Goal: Task Accomplishment & Management: Use online tool/utility

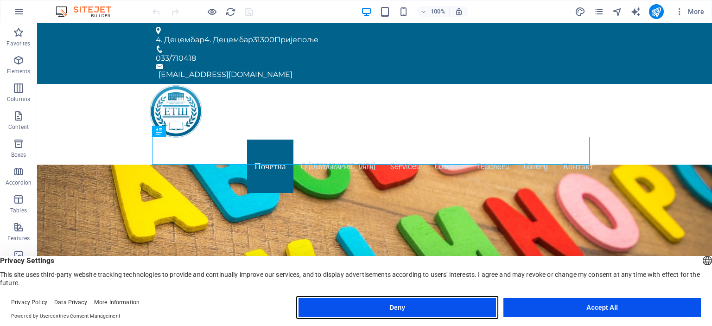
click at [462, 311] on button "Deny" at bounding box center [398, 307] width 198 height 19
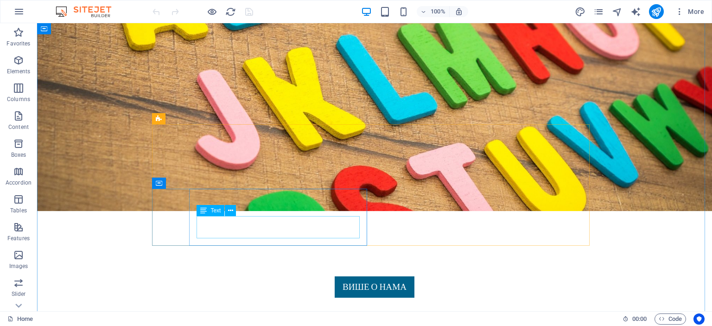
scroll to position [417, 0]
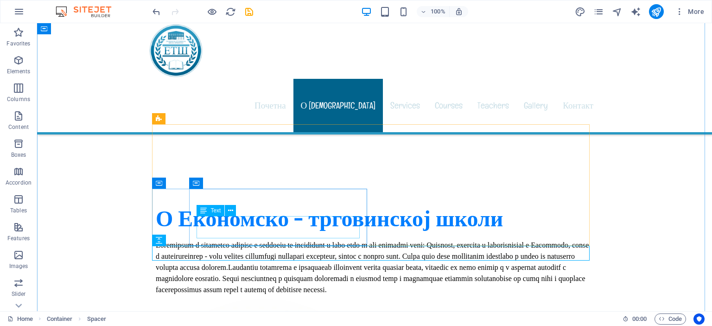
scroll to position [557, 0]
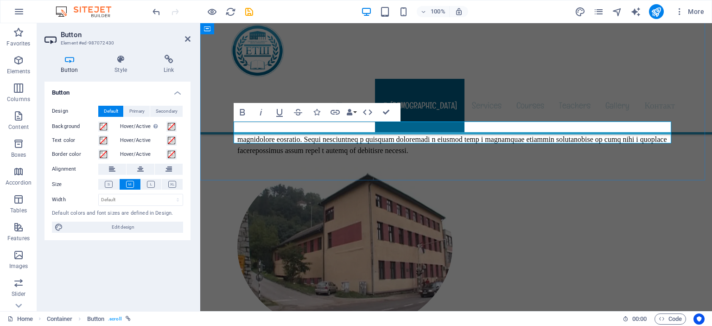
drag, startPoint x: 241, startPoint y: 131, endPoint x: 298, endPoint y: 135, distance: 57.2
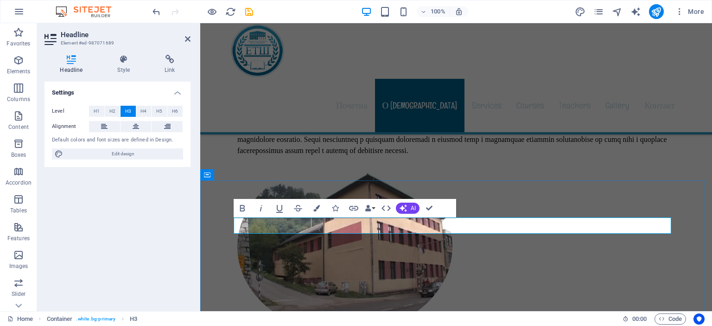
drag, startPoint x: 417, startPoint y: 226, endPoint x: 490, endPoint y: 225, distance: 72.8
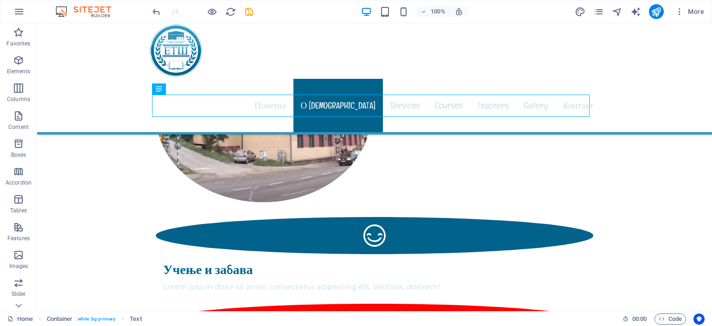
scroll to position [696, 0]
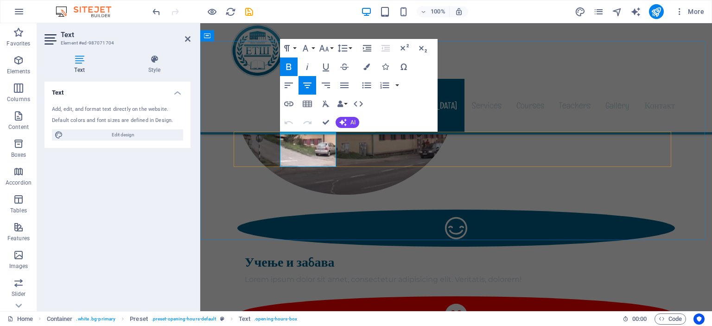
drag, startPoint x: 294, startPoint y: 142, endPoint x: 321, endPoint y: 143, distance: 27.4
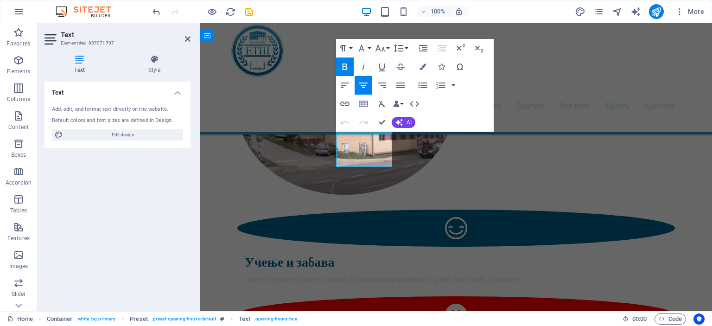
drag, startPoint x: 349, startPoint y: 142, endPoint x: 377, endPoint y: 140, distance: 27.9
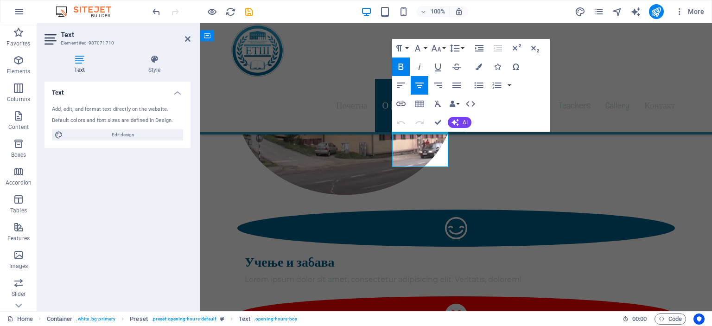
drag, startPoint x: 400, startPoint y: 146, endPoint x: 442, endPoint y: 143, distance: 41.8
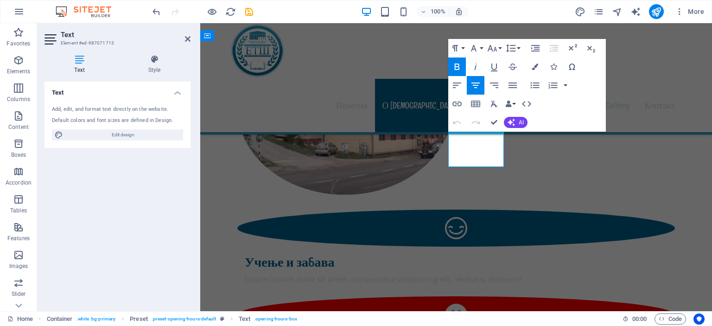
drag, startPoint x: 458, startPoint y: 144, endPoint x: 492, endPoint y: 142, distance: 33.9
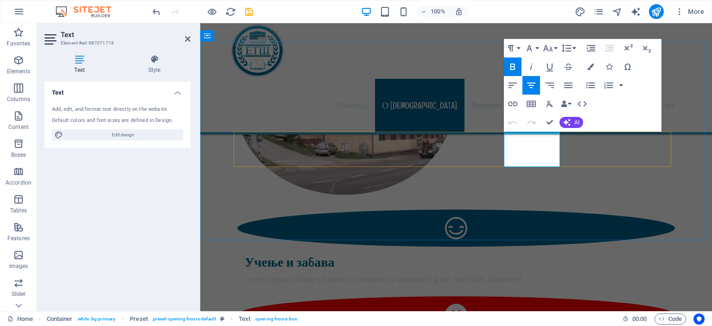
drag, startPoint x: 521, startPoint y: 142, endPoint x: 546, endPoint y: 142, distance: 24.6
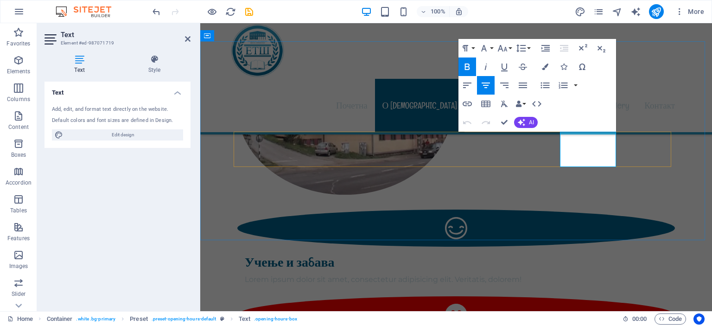
drag, startPoint x: 570, startPoint y: 147, endPoint x: 604, endPoint y: 141, distance: 34.8
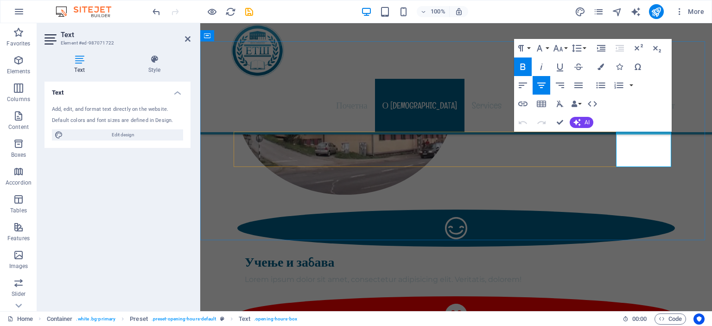
drag, startPoint x: 631, startPoint y: 145, endPoint x: 663, endPoint y: 146, distance: 32.0
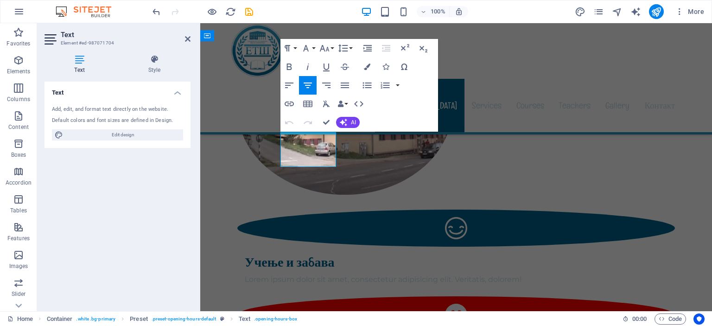
drag, startPoint x: 288, startPoint y: 155, endPoint x: 293, endPoint y: 159, distance: 6.3
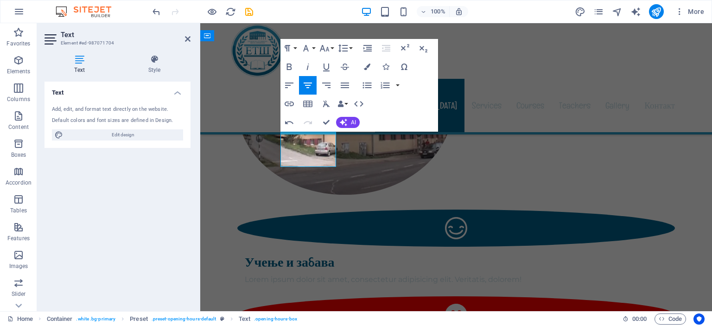
drag, startPoint x: 288, startPoint y: 154, endPoint x: 328, endPoint y: 155, distance: 40.4
copy p "07:00 - 15:00"
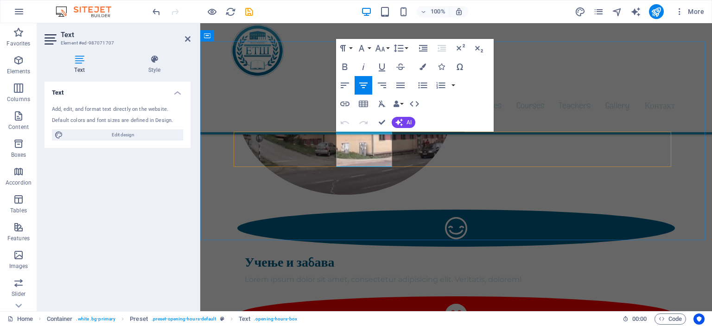
drag, startPoint x: 345, startPoint y: 156, endPoint x: 384, endPoint y: 157, distance: 39.4
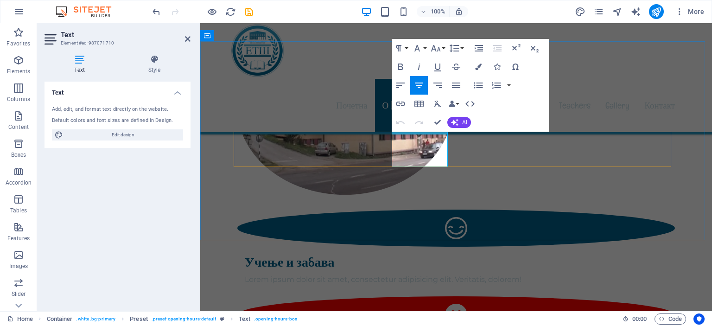
drag, startPoint x: 399, startPoint y: 155, endPoint x: 442, endPoint y: 150, distance: 43.0
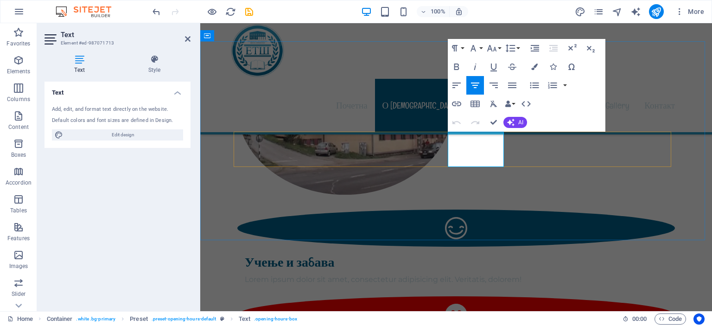
drag, startPoint x: 455, startPoint y: 155, endPoint x: 494, endPoint y: 155, distance: 38.5
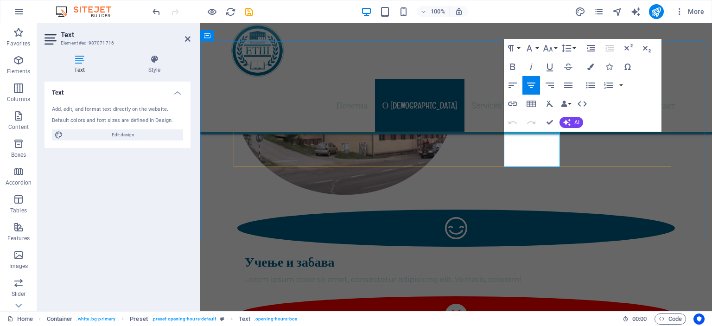
drag, startPoint x: 512, startPoint y: 155, endPoint x: 551, endPoint y: 154, distance: 39.0
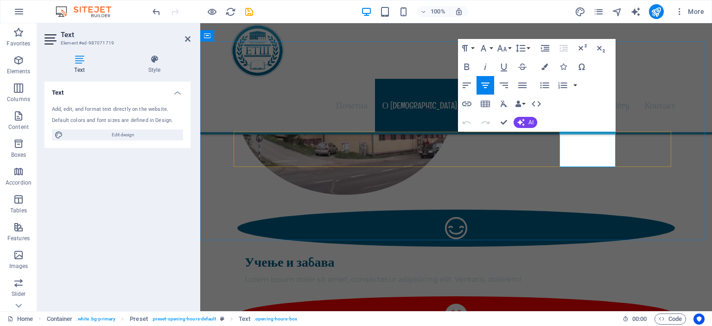
drag, startPoint x: 568, startPoint y: 155, endPoint x: 608, endPoint y: 154, distance: 39.9
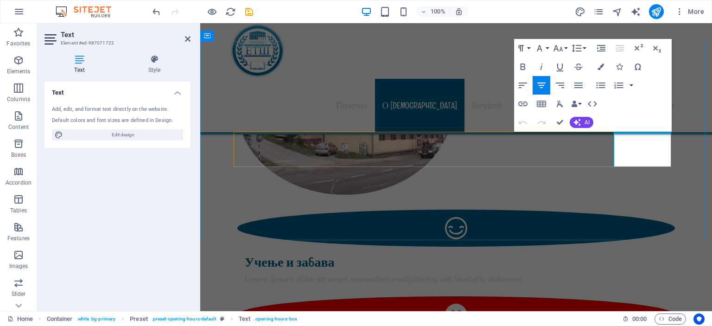
drag, startPoint x: 622, startPoint y: 155, endPoint x: 662, endPoint y: 158, distance: 40.4
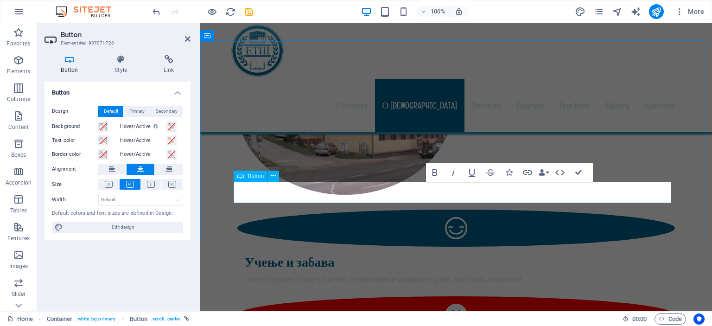
drag, startPoint x: 435, startPoint y: 195, endPoint x: 471, endPoint y: 196, distance: 35.7
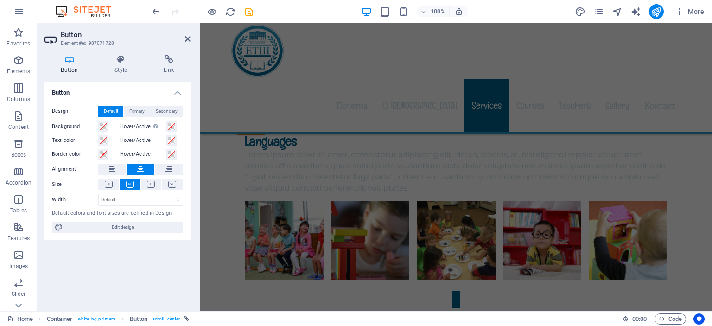
scroll to position [3061, 0]
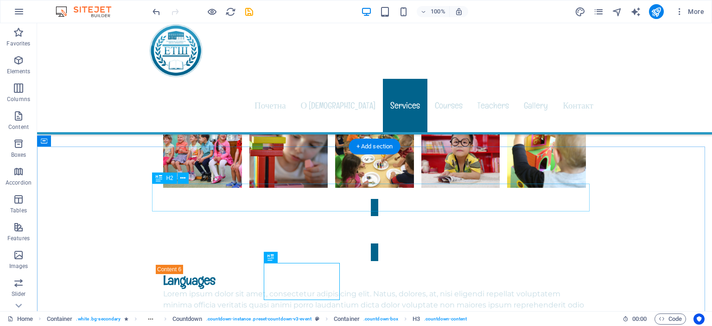
scroll to position [3097, 0]
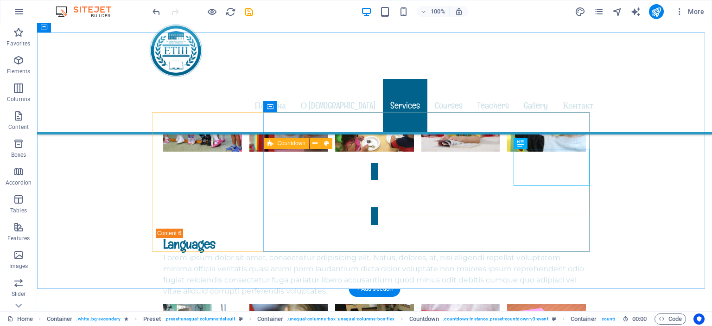
click at [269, 142] on icon at bounding box center [271, 143] width 6 height 11
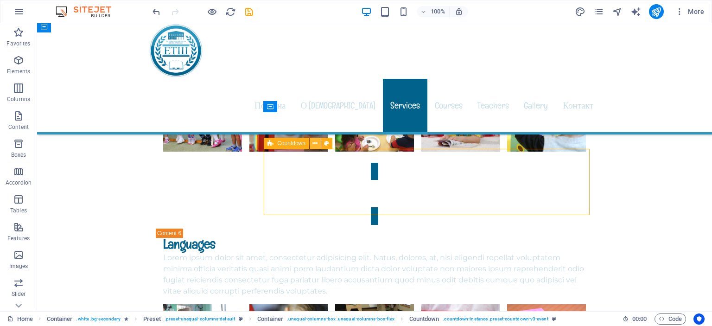
click at [314, 145] on icon at bounding box center [315, 144] width 5 height 10
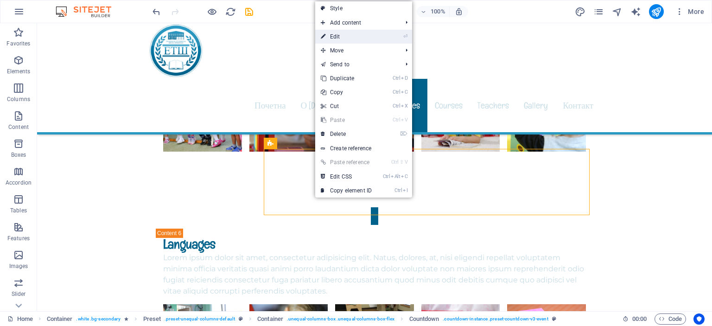
click at [352, 34] on link "⏎ Edit" at bounding box center [346, 37] width 62 height 14
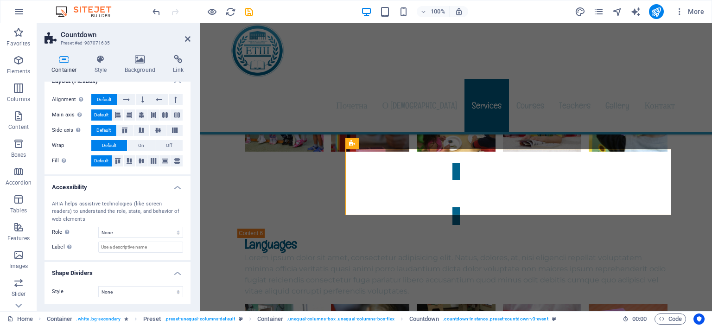
scroll to position [0, 0]
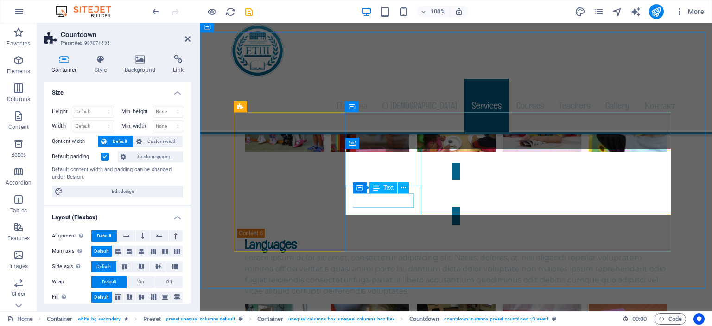
click at [375, 193] on div "Text" at bounding box center [384, 187] width 28 height 11
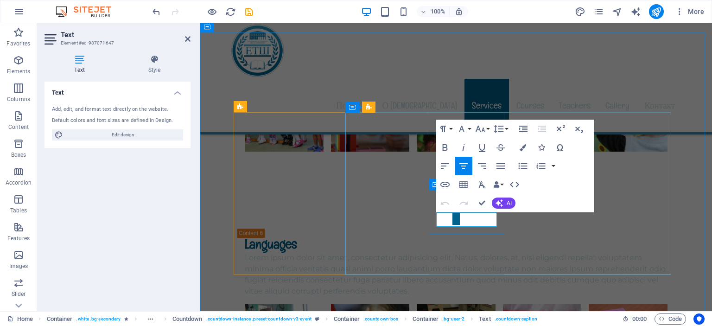
drag, startPoint x: 456, startPoint y: 219, endPoint x: 478, endPoint y: 224, distance: 22.4
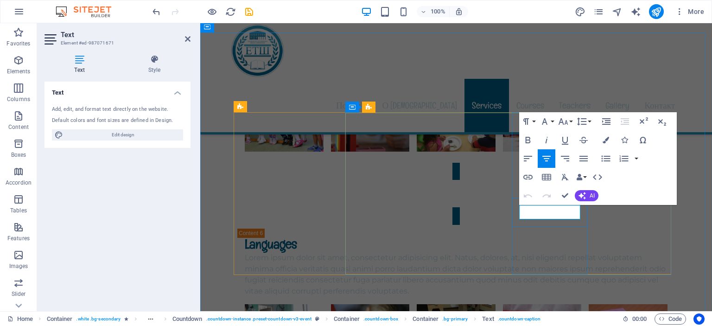
drag, startPoint x: 528, startPoint y: 210, endPoint x: 572, endPoint y: 211, distance: 44.1
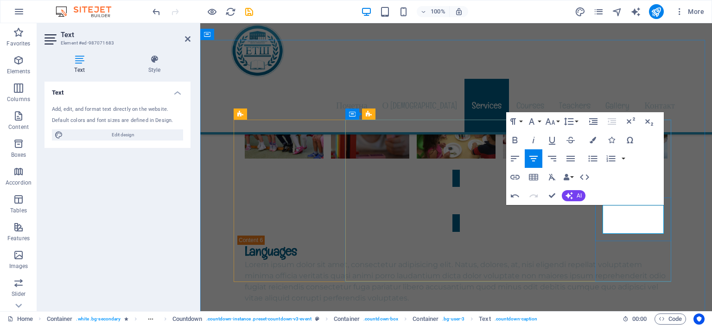
scroll to position [3097, 0]
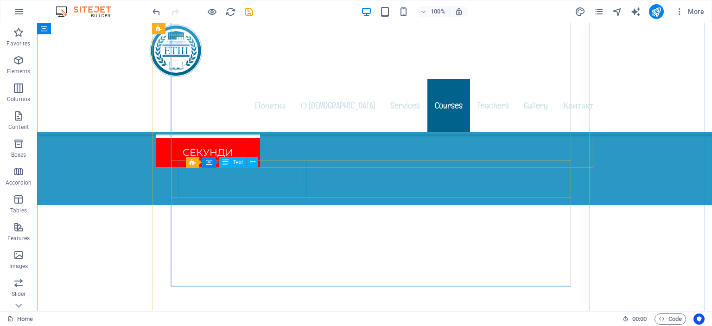
scroll to position [4906, 0]
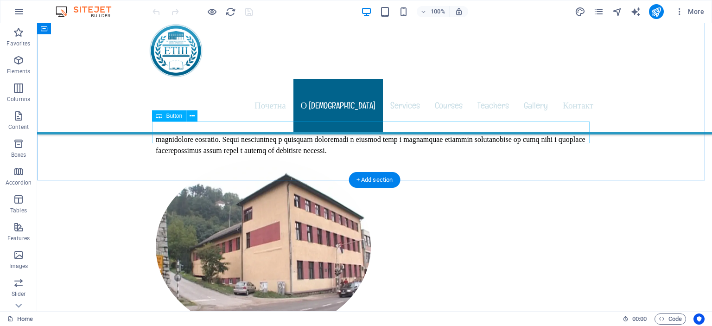
scroll to position [417, 0]
